Goal: Task Accomplishment & Management: Manage account settings

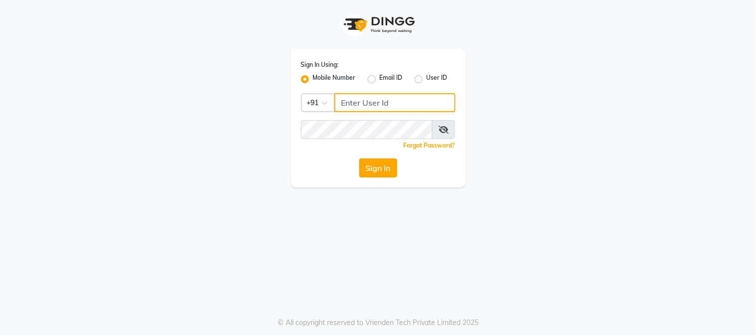
type input "8689894449"
click at [388, 170] on button "Sign In" at bounding box center [378, 168] width 38 height 19
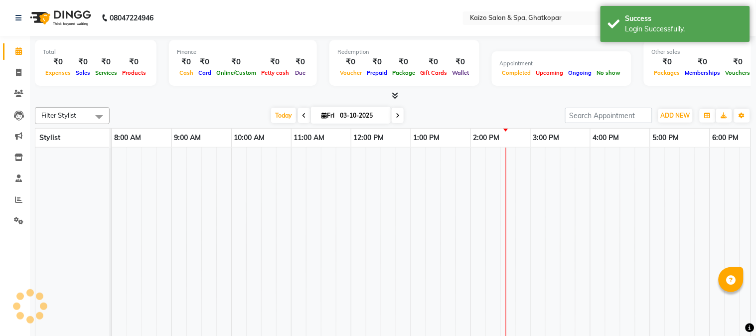
select select "en"
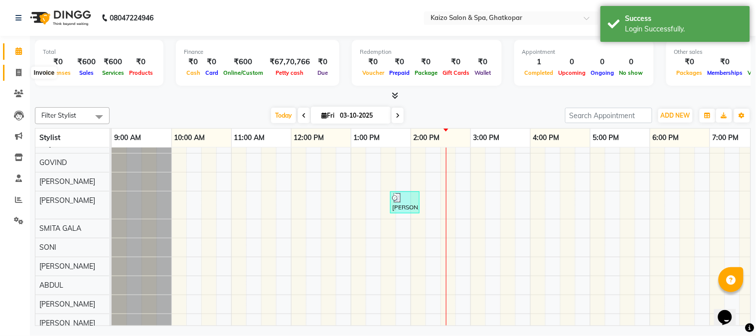
click at [17, 77] on span at bounding box center [18, 72] width 17 height 11
select select "service"
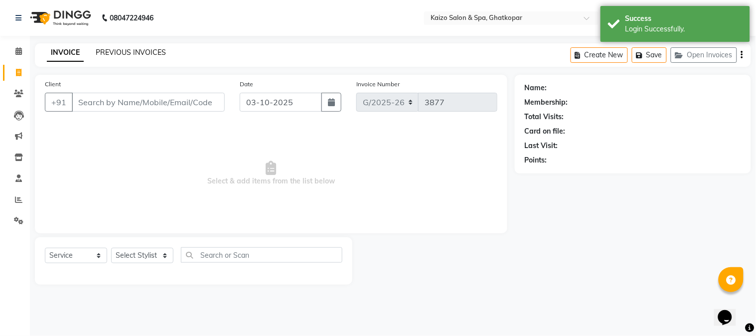
click at [147, 49] on link "PREVIOUS INVOICES" at bounding box center [131, 52] width 70 height 9
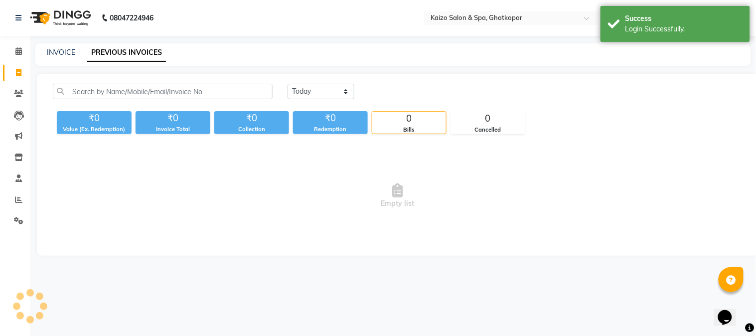
click at [323, 81] on div "[DATE] [DATE] Custom Range ₹0 Value (Ex. Redemption) ₹0 Invoice Total ₹0 Collec…" at bounding box center [398, 165] width 722 height 182
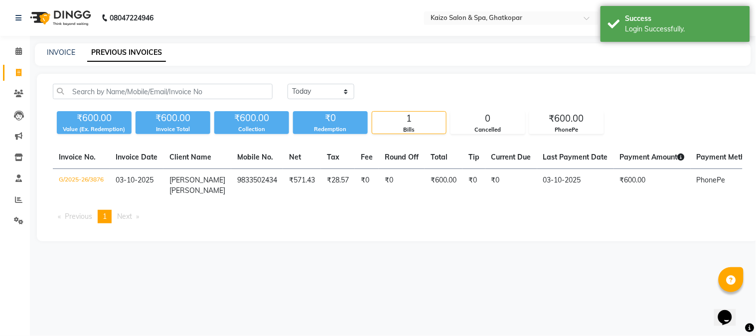
click at [326, 82] on div "[DATE] [DATE] Custom Range ₹600.00 Value (Ex. Redemption) ₹600.00 Invoice Total…" at bounding box center [398, 157] width 722 height 167
click at [325, 90] on select "[DATE] [DATE] Custom Range" at bounding box center [321, 91] width 67 height 15
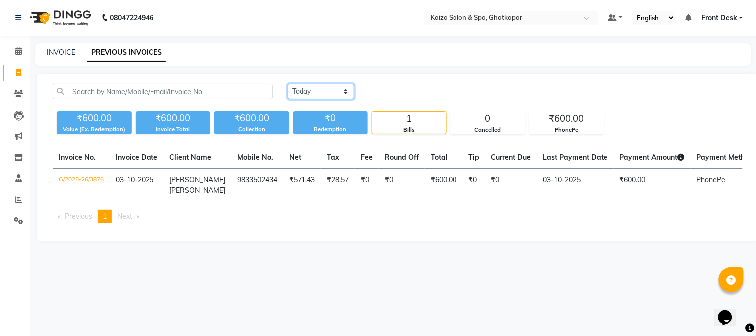
select select "range"
click at [288, 84] on select "[DATE] [DATE] Custom Range" at bounding box center [321, 91] width 67 height 15
click at [407, 92] on input "03-10-2025" at bounding box center [402, 92] width 70 height 14
select select "10"
select select "2025"
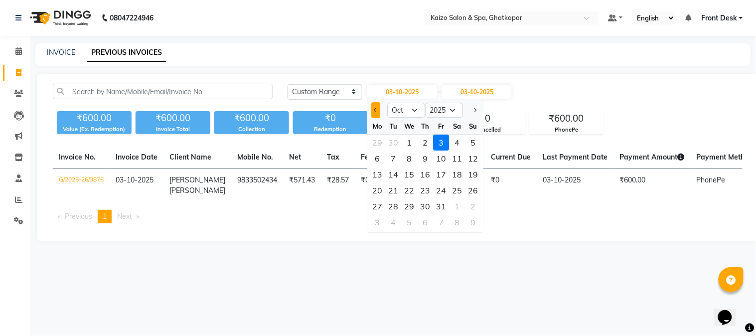
click at [377, 110] on span "Previous month" at bounding box center [376, 110] width 4 height 4
select select "9"
click at [411, 141] on div "3" at bounding box center [410, 143] width 16 height 16
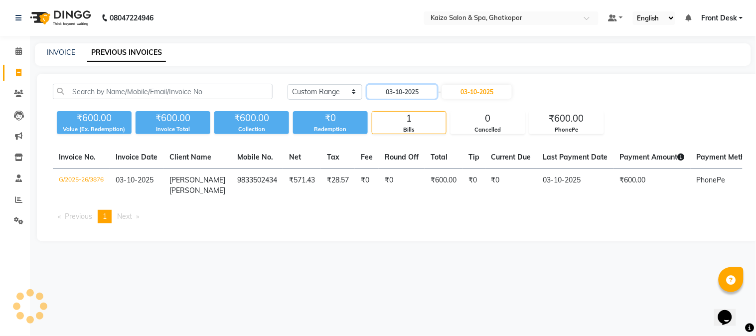
type input "[DATE]"
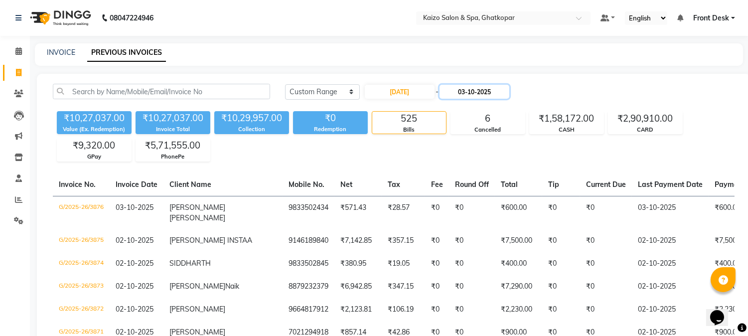
click at [487, 93] on input "03-10-2025" at bounding box center [475, 92] width 70 height 14
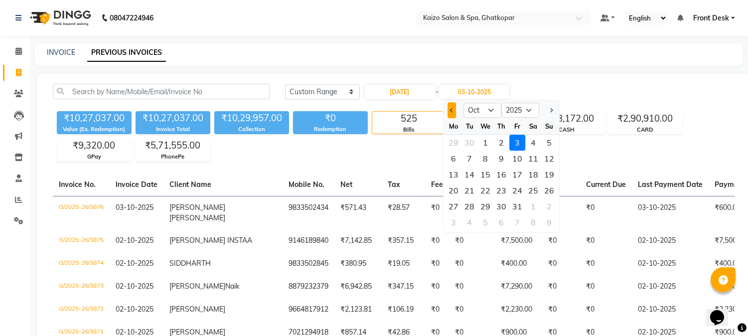
click at [450, 109] on button "Previous month" at bounding box center [452, 110] width 8 height 16
select select "9"
click at [485, 143] on div "3" at bounding box center [486, 143] width 16 height 16
type input "[DATE]"
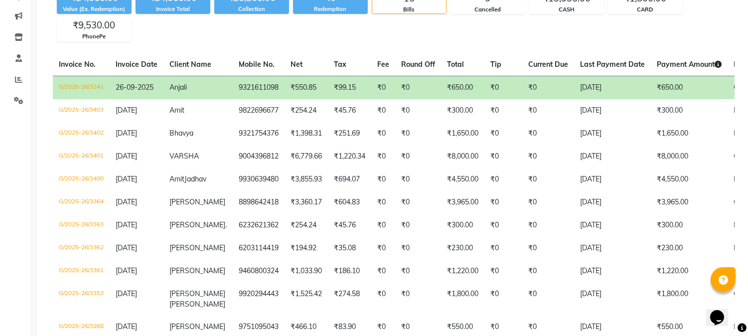
scroll to position [55, 0]
